Goal: Communication & Community: Connect with others

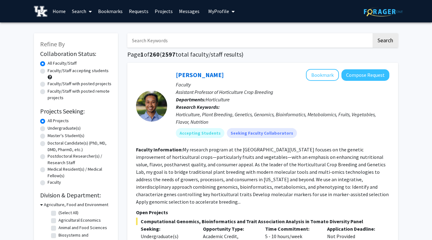
click at [108, 12] on link "Bookmarks" at bounding box center [110, 11] width 31 height 22
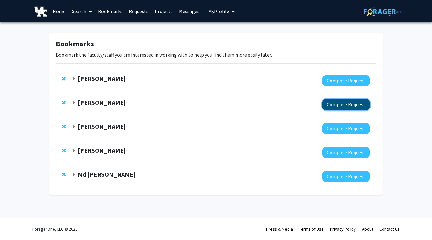
click at [331, 104] on button "Compose Request" at bounding box center [346, 105] width 48 height 12
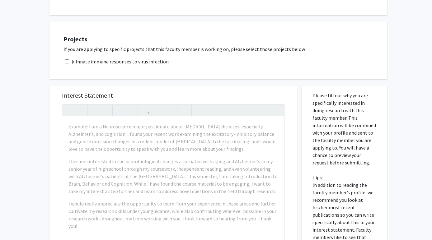
scroll to position [126, 0]
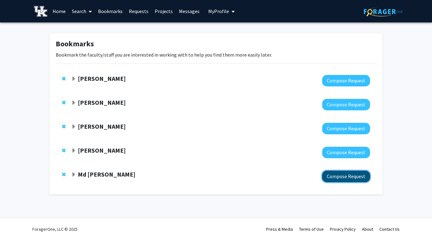
click at [346, 179] on button "Compose Request" at bounding box center [346, 177] width 48 height 12
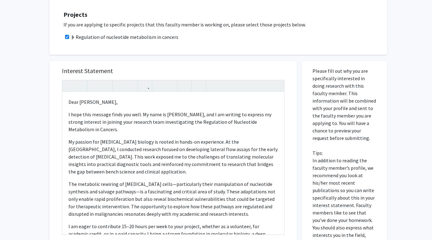
scroll to position [232, 0]
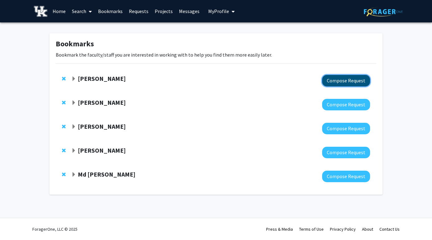
click at [335, 83] on button "Compose Request" at bounding box center [346, 81] width 48 height 12
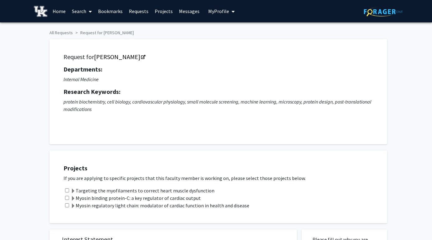
checkbox input "true"
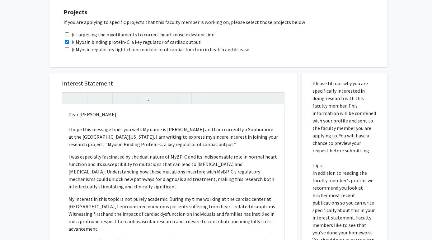
scroll to position [4, 0]
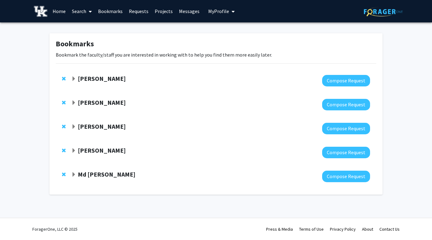
click at [77, 9] on link "Search" at bounding box center [82, 11] width 26 height 22
click at [101, 96] on div "Saurabh Chattopadhyay Compose Request" at bounding box center [216, 105] width 321 height 24
click at [107, 96] on div "Saurabh Chattopadhyay Compose Request" at bounding box center [216, 105] width 321 height 24
click at [107, 103] on strong "[PERSON_NAME]" at bounding box center [102, 103] width 48 height 8
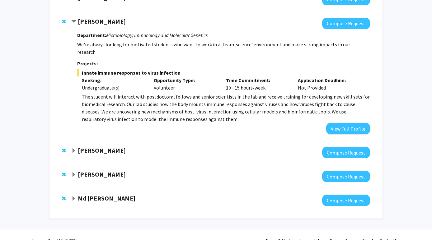
scroll to position [84, 0]
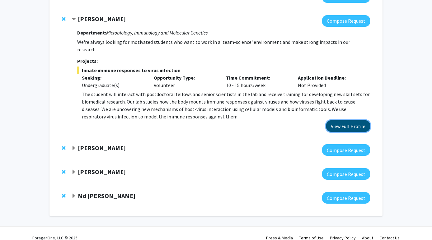
click at [345, 122] on button "View Full Profile" at bounding box center [348, 127] width 44 height 12
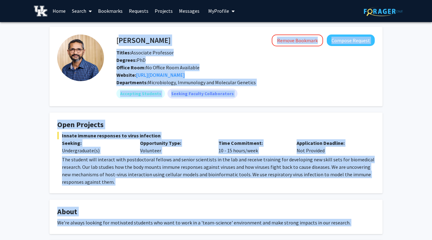
scroll to position [79, 0]
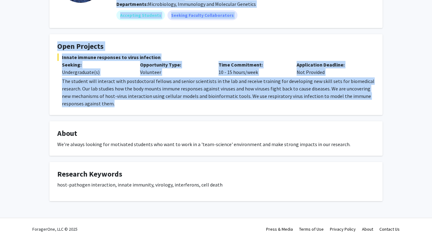
drag, startPoint x: 117, startPoint y: 40, endPoint x: 156, endPoint y: 105, distance: 75.1
click at [156, 105] on div "Saurabh Chattopadhyay Remove Bookmark Compose Request Titles: Associate Profess…" at bounding box center [216, 74] width 343 height 253
copy div "Saurabh Chattopadhyay Remove Bookmark Compose Request Titles: Associate Profess…"
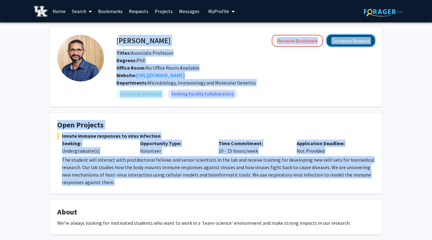
click at [359, 41] on button "Compose Request" at bounding box center [351, 41] width 48 height 12
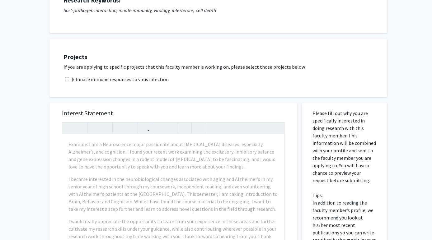
scroll to position [105, 0]
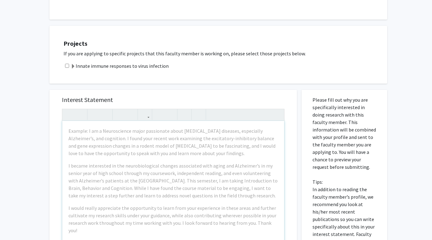
click at [68, 67] on input "checkbox" at bounding box center [67, 66] width 4 height 4
checkbox input "true"
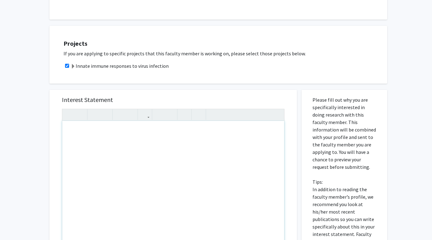
click at [73, 136] on div "Note to users with screen readers: Please press Alt+0 or Option+0 to deactivate…" at bounding box center [173, 192] width 222 height 143
paste div "Note to users with screen readers: Please press Alt+0 or Option+0 to deactivate…"
type textarea "<p>Dear Dr. Chattopadhyay,</p><p>My name is Krithik V. Nadimpally, and I am an …"
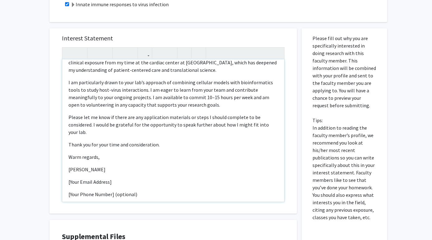
scroll to position [174, 0]
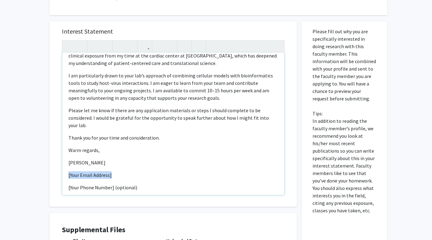
drag, startPoint x: 112, startPoint y: 169, endPoint x: 43, endPoint y: 169, distance: 69.5
click at [43, 169] on div "All Requests Request for Saurabh Chattopadhyay Request for Saurabh Chattopadhya…" at bounding box center [216, 85] width 432 height 472
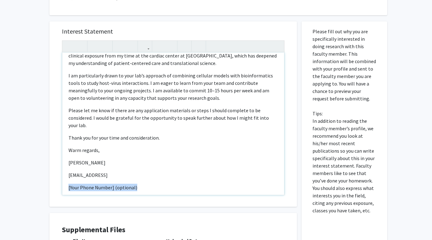
drag, startPoint x: 135, startPoint y: 181, endPoint x: 60, endPoint y: 180, distance: 75.4
click at [60, 180] on div "Interest Statement Dear Dr. Chattopadhyay, My name is Krithik V. Nadimpally, an…" at bounding box center [173, 114] width 235 height 186
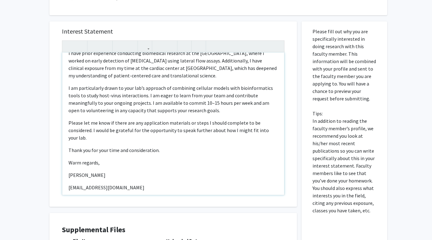
scroll to position [69, 0]
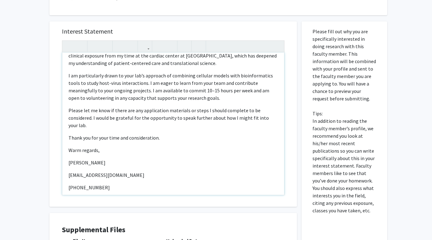
type textarea "<p>Dear Dr. Chattopadhyay,</p><p>My name is Krithik V. Nadimpally, and I am an …"
click at [122, 159] on p "[PERSON_NAME]" at bounding box center [174, 162] width 210 height 7
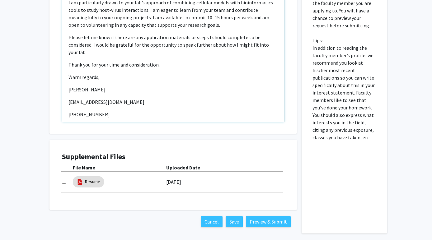
scroll to position [273, 0]
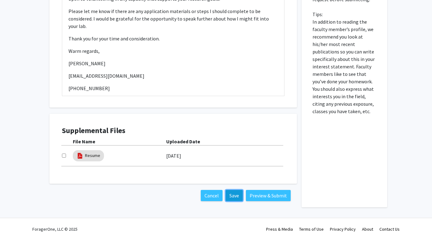
click at [235, 197] on button "Save" at bounding box center [234, 195] width 17 height 11
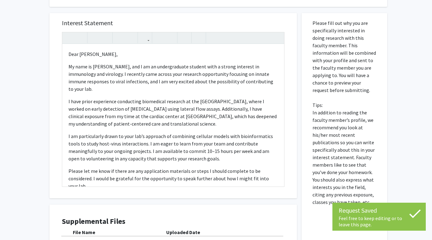
scroll to position [0, 0]
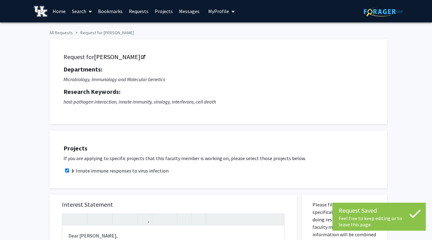
click at [110, 10] on link "Bookmarks" at bounding box center [110, 11] width 31 height 22
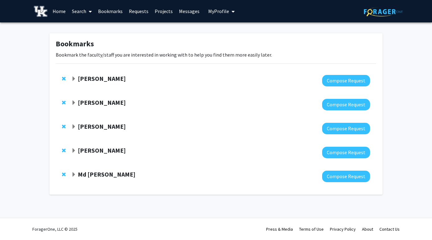
click at [101, 104] on strong "[PERSON_NAME]" at bounding box center [102, 103] width 48 height 8
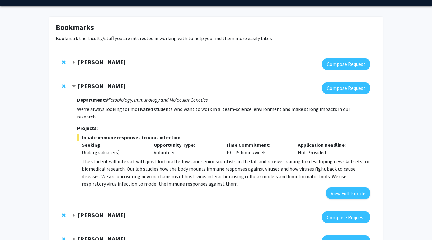
scroll to position [18, 0]
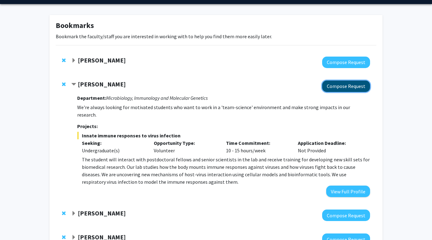
click at [343, 83] on button "Compose Request" at bounding box center [346, 87] width 48 height 12
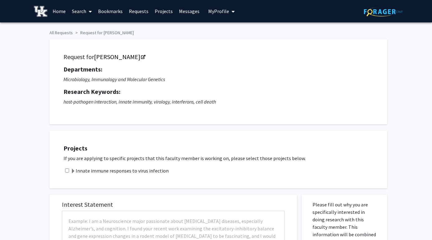
checkbox input "true"
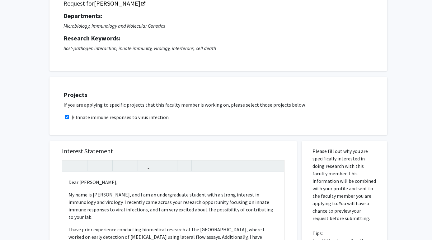
scroll to position [65, 0]
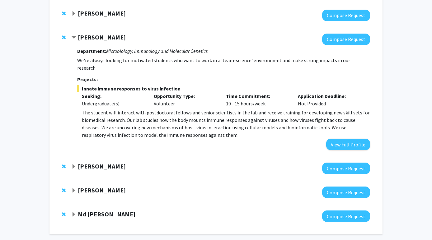
scroll to position [18, 0]
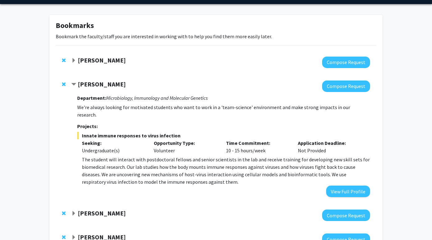
click at [88, 83] on strong "[PERSON_NAME]" at bounding box center [102, 84] width 48 height 8
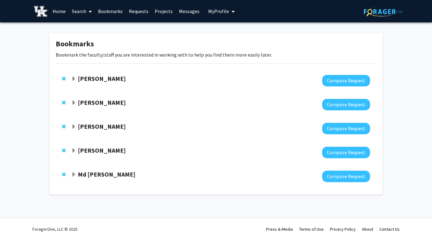
scroll to position [0, 0]
click at [108, 128] on strong "[PERSON_NAME]" at bounding box center [102, 127] width 48 height 8
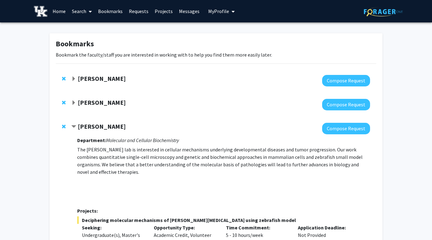
click at [103, 126] on strong "[PERSON_NAME]" at bounding box center [102, 127] width 48 height 8
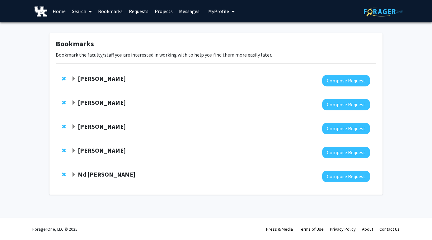
click at [104, 156] on div at bounding box center [220, 153] width 299 height 12
click at [104, 153] on strong "[PERSON_NAME]" at bounding box center [102, 151] width 48 height 8
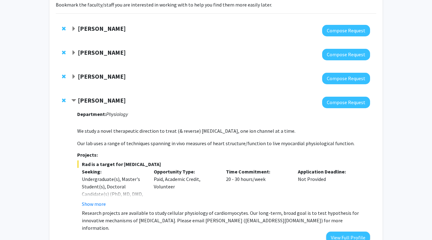
scroll to position [115, 0]
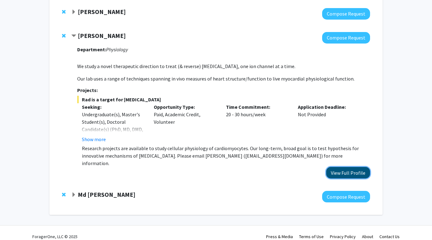
click at [347, 167] on button "View Full Profile" at bounding box center [348, 173] width 44 height 12
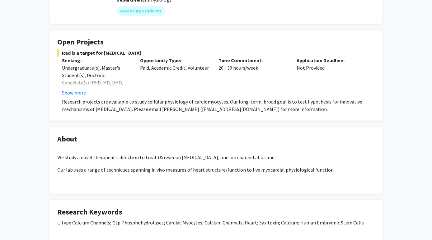
scroll to position [79, 0]
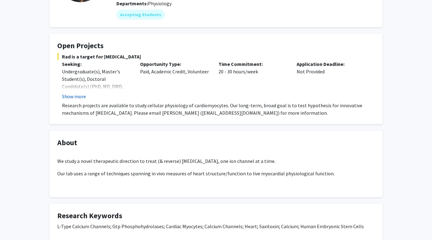
click at [84, 98] on button "Show more" at bounding box center [74, 96] width 24 height 7
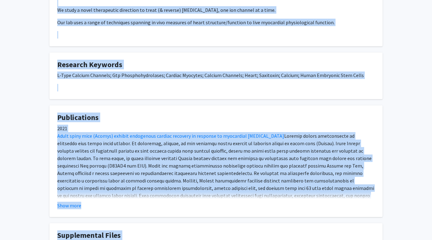
scroll to position [314, 0]
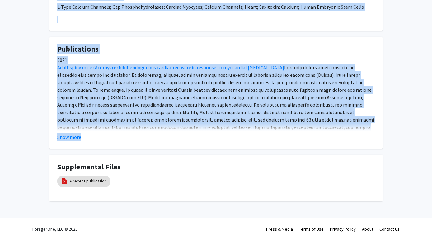
drag, startPoint x: 116, startPoint y: 39, endPoint x: 113, endPoint y: 140, distance: 101.6
copy div "Loremi Dolorsit Ametcon Adipisc Elitse: Doeiusmod Tempori: UtL Etdolo Magn: A85…"
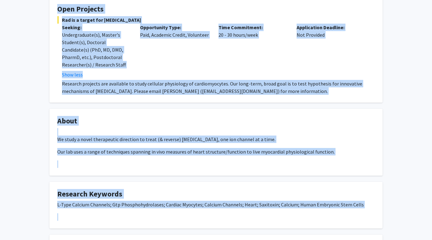
click at [411, 125] on div "[PERSON_NAME] Remove Bookmark Compose Request Titles: Professor Degrees: PhD Of…" at bounding box center [216, 163] width 432 height 514
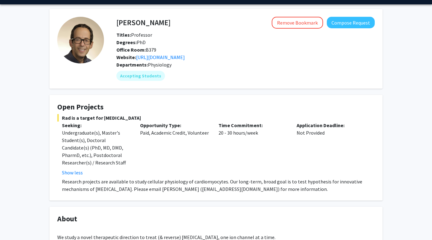
scroll to position [0, 0]
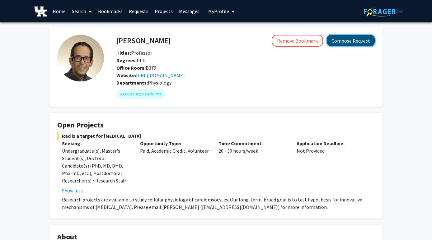
click at [355, 46] on button "Compose Request" at bounding box center [351, 41] width 48 height 12
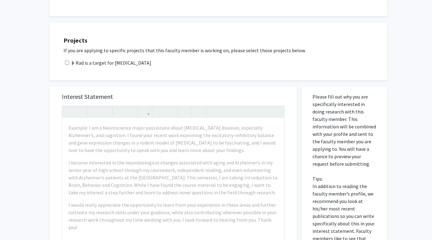
scroll to position [109, 0]
click at [67, 62] on input "checkbox" at bounding box center [67, 62] width 4 height 4
checkbox input "true"
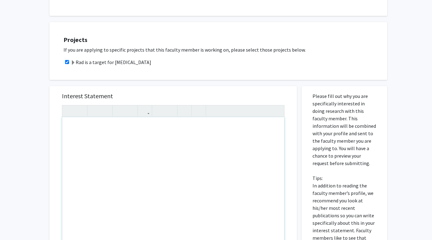
paste div "Note to users with screen readers: Please press Alt+0 or Option+0 to deactivate…"
type textarea "<l>Ipsu Do. Sitam,</c><a>El sedd ei Tempori U. Laboreetdo, mag A en ad minimven…"
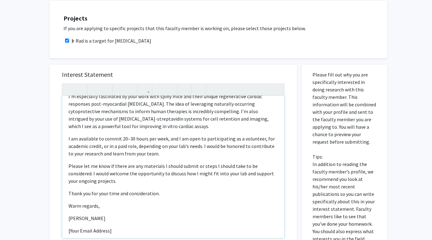
scroll to position [131, 0]
drag, startPoint x: 114, startPoint y: 223, endPoint x: 54, endPoint y: 223, distance: 59.8
click at [54, 223] on div "Interest Statement Dear Dr. [PERSON_NAME], My name is [PERSON_NAME], and I am a…" at bounding box center [174, 157] width 248 height 186
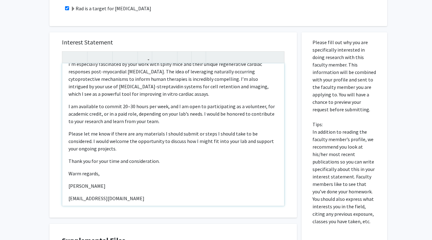
scroll to position [135, 0]
type textarea "<l>Ipsu Do. Sitam,</c><a>El sedd ei Tempori U. Laboreetdo, mag A en ad minimven…"
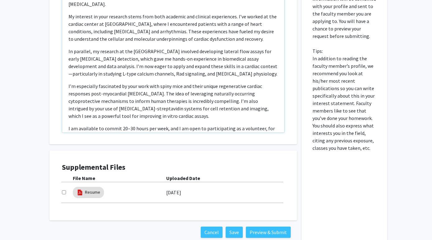
scroll to position [237, 0]
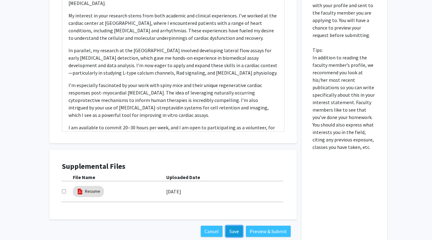
click at [233, 230] on button "Save" at bounding box center [234, 231] width 17 height 11
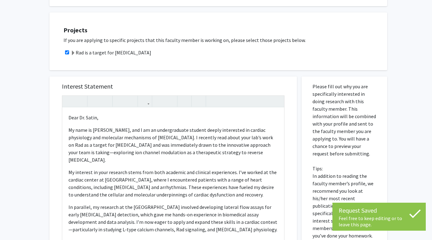
scroll to position [0, 0]
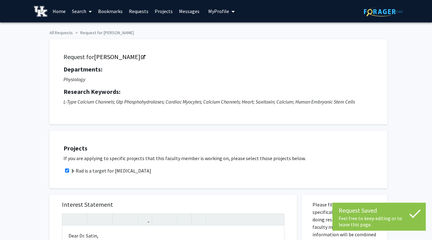
click at [109, 10] on link "Bookmarks" at bounding box center [110, 11] width 31 height 22
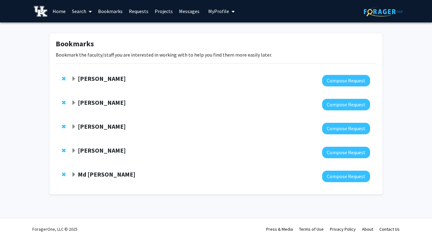
click at [99, 126] on strong "[PERSON_NAME]" at bounding box center [102, 127] width 48 height 8
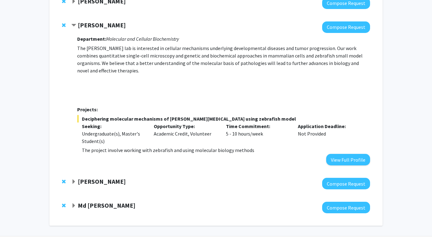
scroll to position [102, 0]
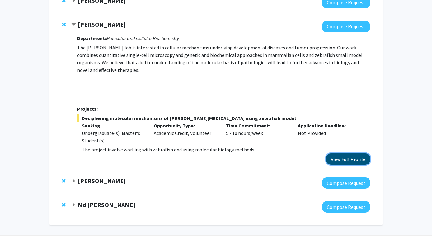
click at [340, 155] on button "View Full Profile" at bounding box center [348, 160] width 44 height 12
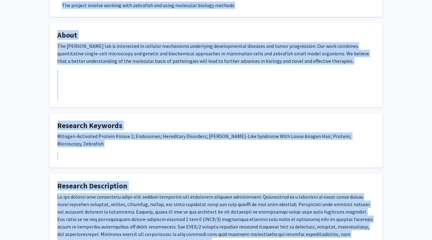
scroll to position [228, 0]
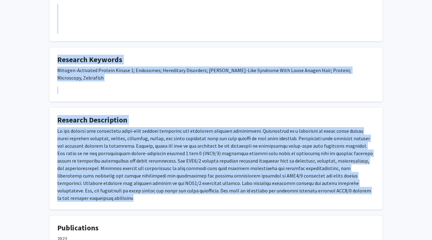
drag, startPoint x: 116, startPoint y: 38, endPoint x: 309, endPoint y: 189, distance: 245.0
click at [309, 189] on div "Emilia Galperin Remove Bookmark Compose Request Titles: Professor Degrees: PhD …" at bounding box center [216, 122] width 343 height 647
copy div "Remove Bookmark Compose Request Titles: Professor Degrees: PhD Office Room: No …"
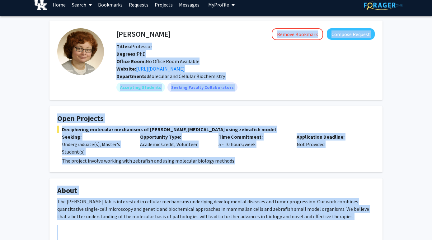
scroll to position [0, 0]
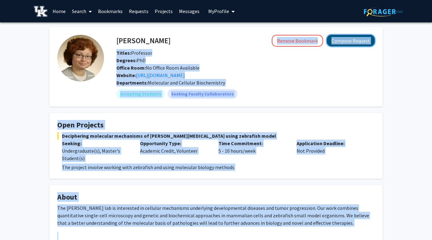
click at [361, 42] on button "Compose Request" at bounding box center [351, 41] width 48 height 12
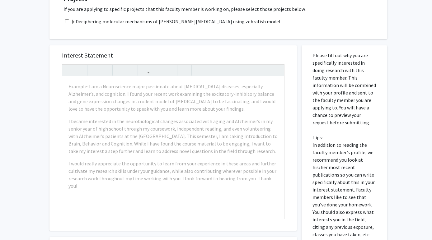
scroll to position [252, 0]
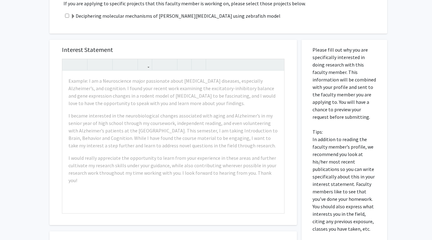
click at [66, 14] on input "checkbox" at bounding box center [67, 16] width 4 height 4
checkbox input "true"
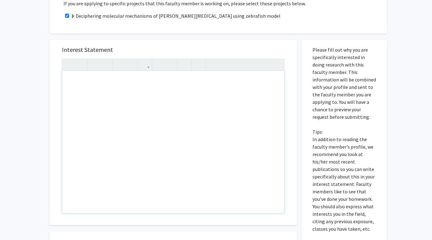
click at [80, 75] on div "Note to users with screen readers: Please press Alt+0 or Option+0 to deactivate…" at bounding box center [173, 142] width 222 height 143
paste div "Note to users with screen readers: Please press Alt+0 or Option+0 to deactivate…"
type textarea "<p>Dear Dr. Galperin,</p><p>My name is Krithik V. Nadimpally, and I am an under…"
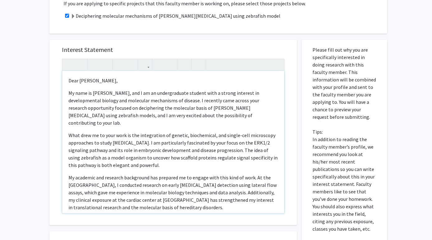
scroll to position [1, 0]
click at [152, 144] on p "What drew me to your work is the integration of genetic, biochemical, and singl…" at bounding box center [174, 149] width 210 height 37
drag, startPoint x: 155, startPoint y: 143, endPoint x: 102, endPoint y: 145, distance: 53.0
click at [102, 145] on p "What drew me to your work is the integration of genetic, biochemical, and singl…" at bounding box center [174, 149] width 210 height 37
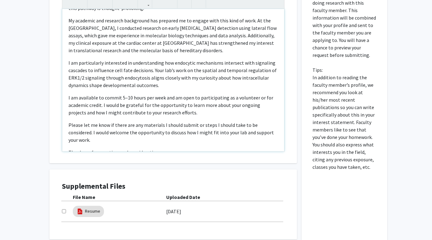
scroll to position [134, 0]
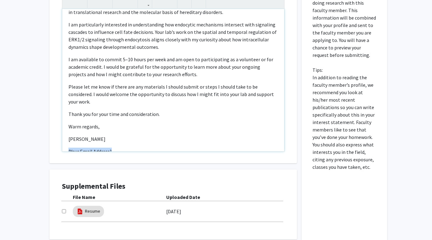
drag, startPoint x: 114, startPoint y: 122, endPoint x: 45, endPoint y: 121, distance: 68.5
click at [45, 121] on div "Interest Statement Dear Dr. Galperin, My name is Krithik V. Nadimpally, and I a…" at bounding box center [173, 118] width 257 height 292
type textarea "<p>Dear Dr. Galperin,</p><p>My name is Krithik V. Nadimpally, and I am an under…"
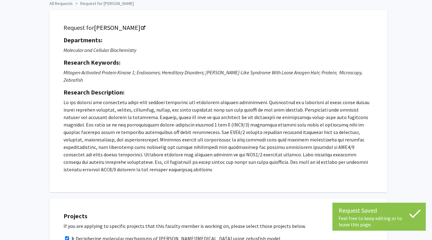
scroll to position [0, 0]
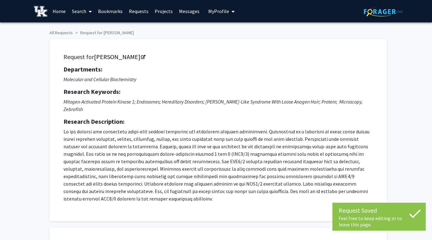
click at [111, 13] on link "Bookmarks" at bounding box center [110, 11] width 31 height 22
